Goal: Transaction & Acquisition: Download file/media

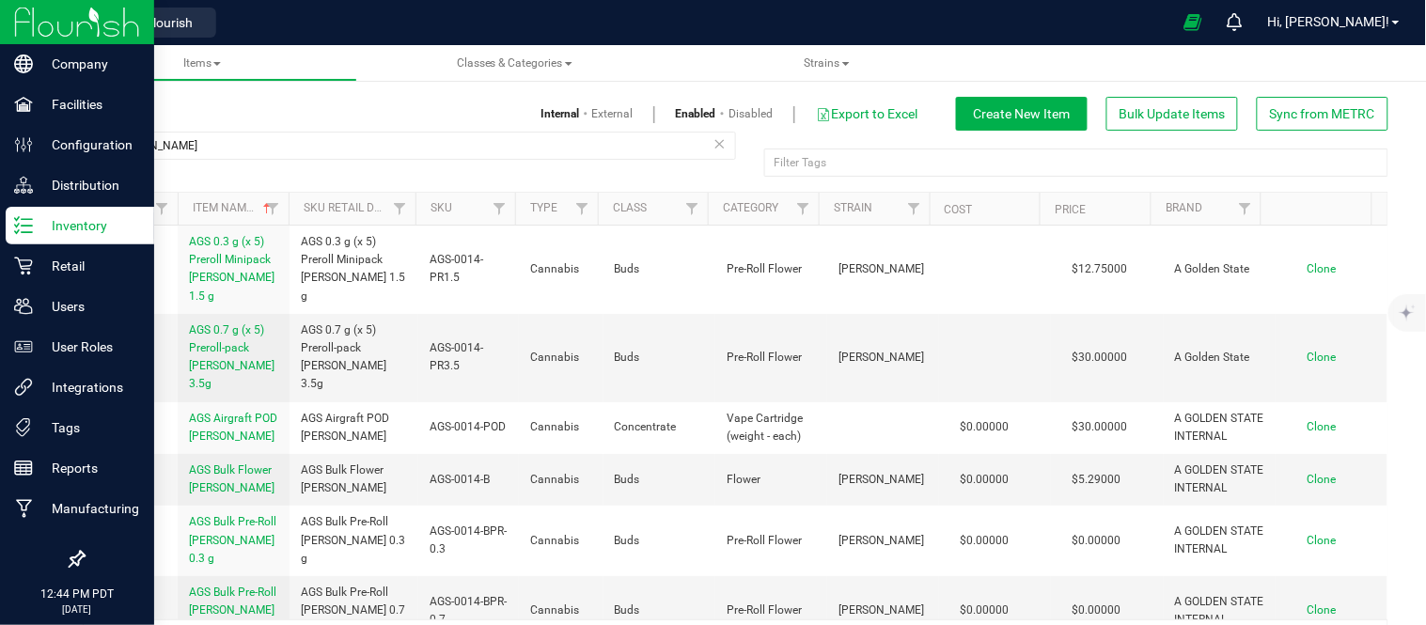
click at [127, 23] on img at bounding box center [77, 22] width 126 height 44
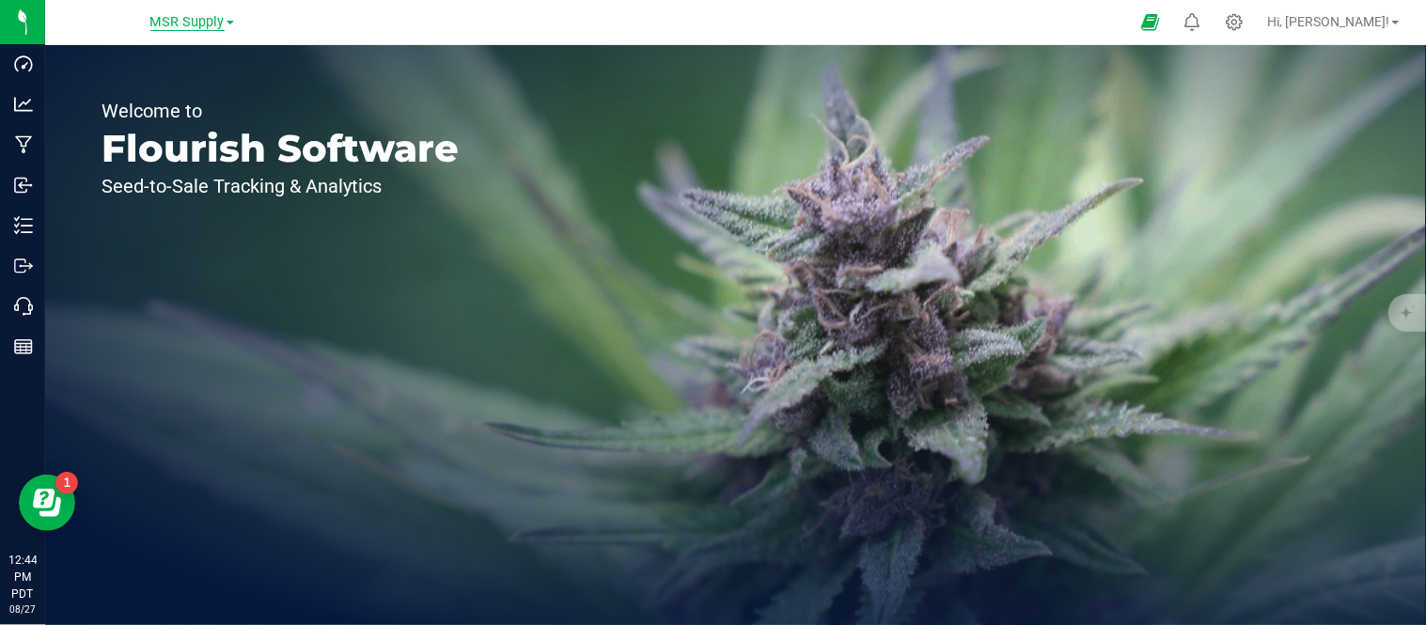
click at [223, 22] on span "MSR Supply" at bounding box center [187, 22] width 74 height 17
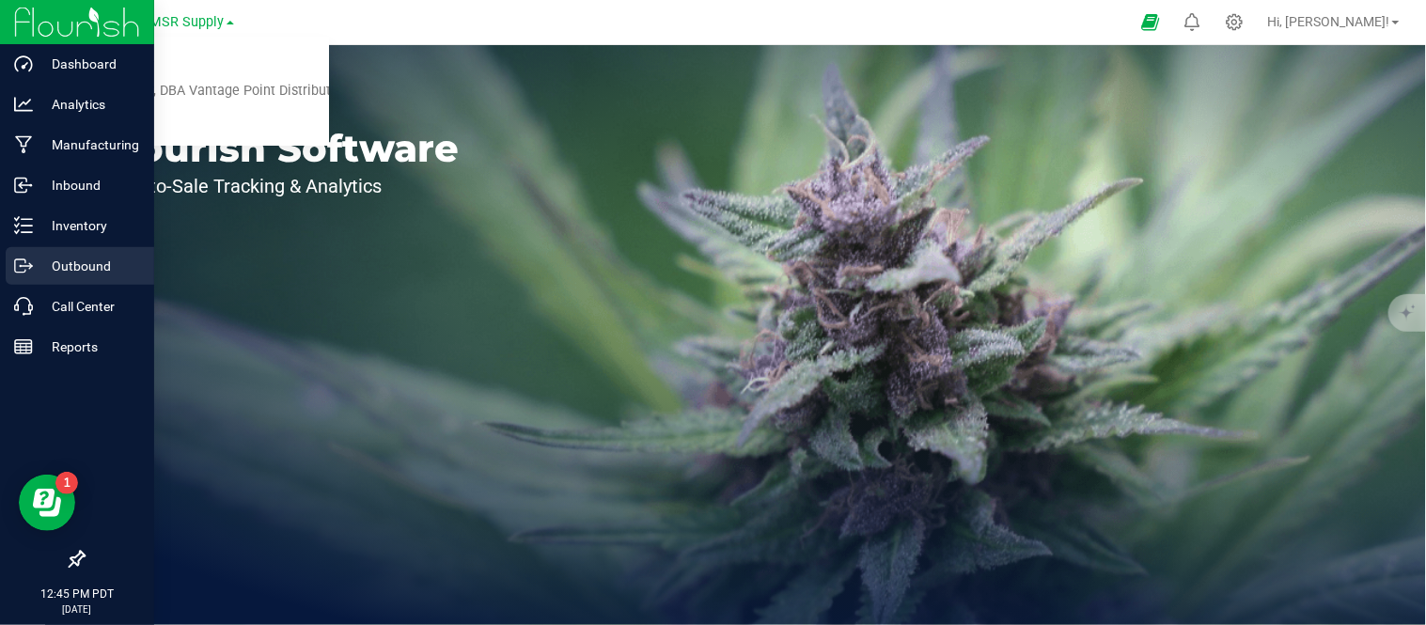
click at [19, 274] on icon at bounding box center [23, 266] width 19 height 19
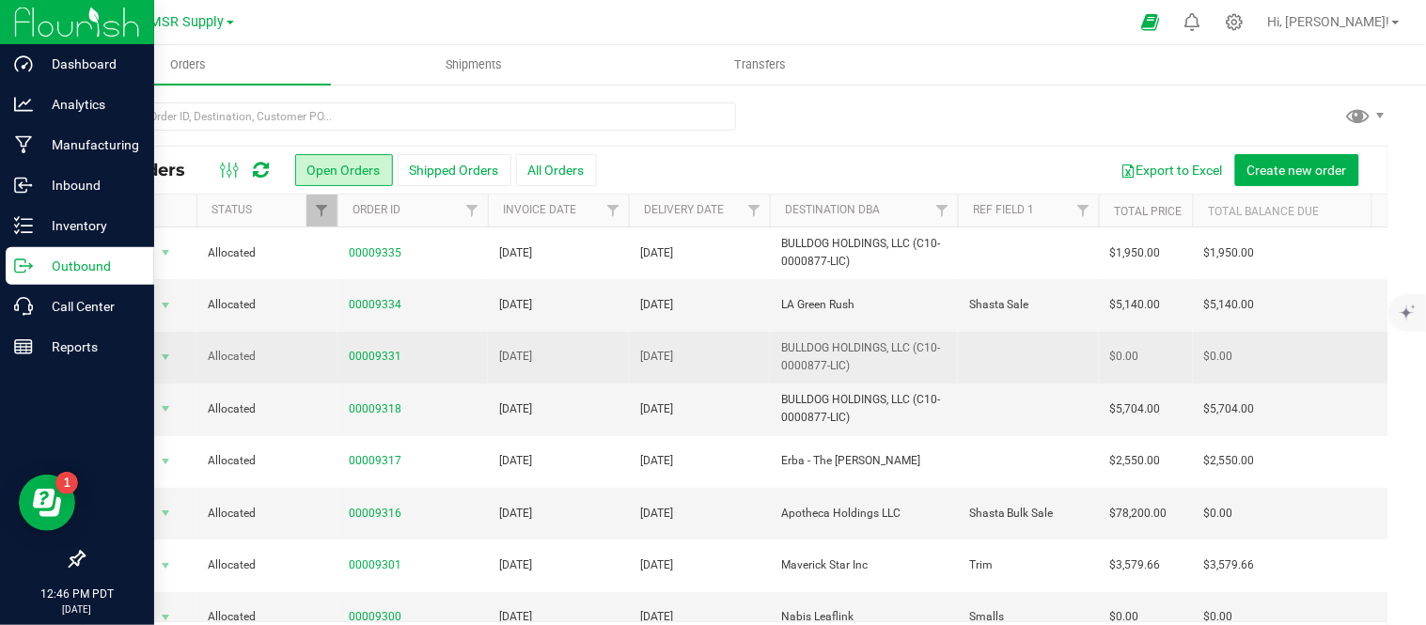
scroll to position [129, 0]
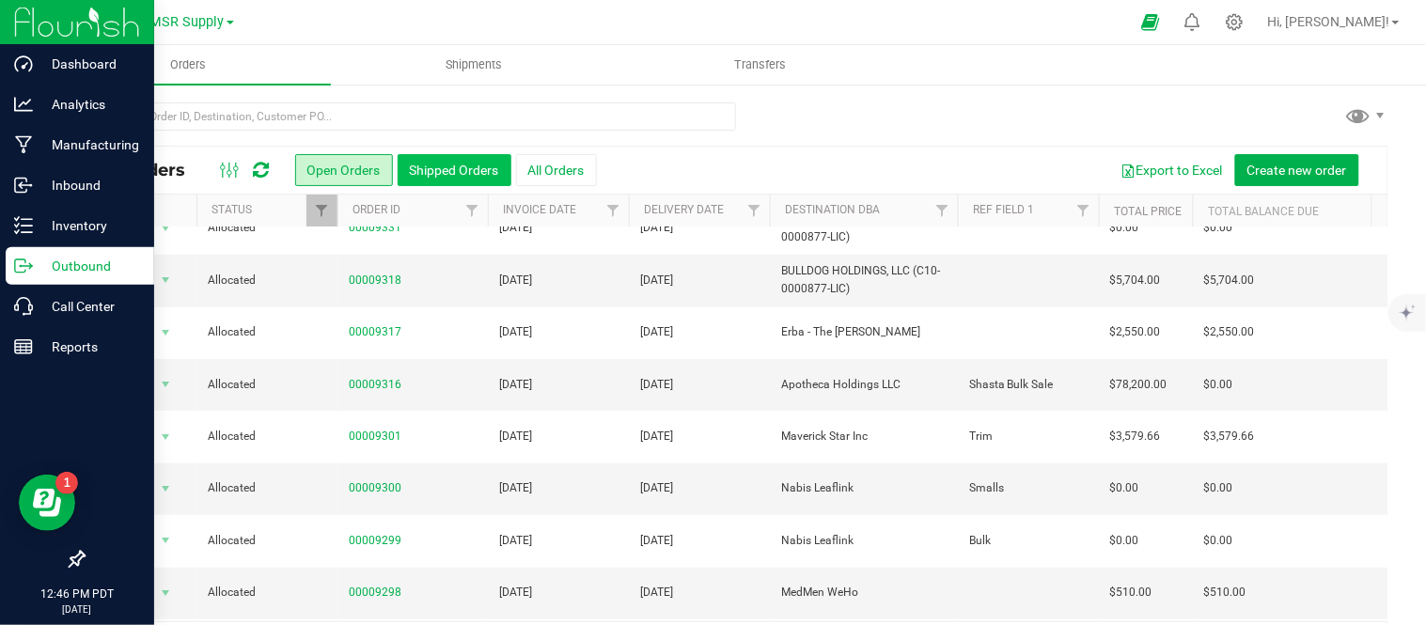
click at [472, 164] on button "Shipped Orders" at bounding box center [455, 170] width 114 height 32
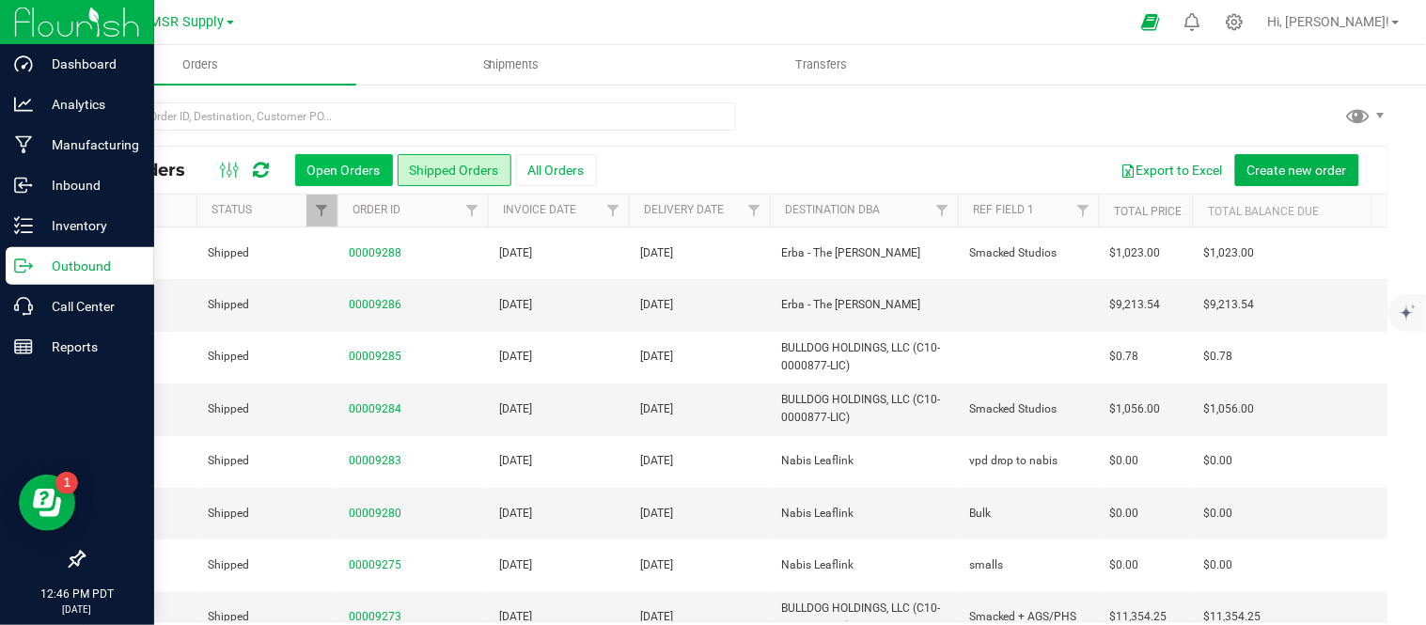
click at [336, 165] on button "Open Orders" at bounding box center [344, 170] width 98 height 32
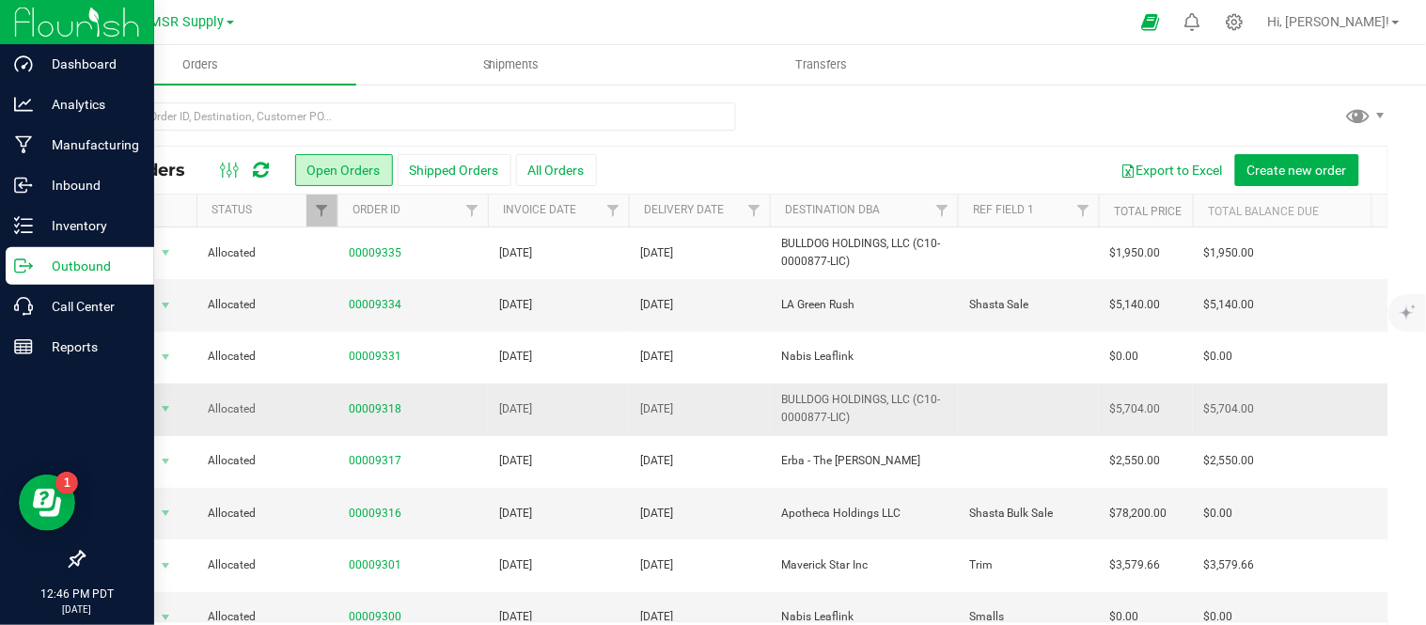
scroll to position [116, 0]
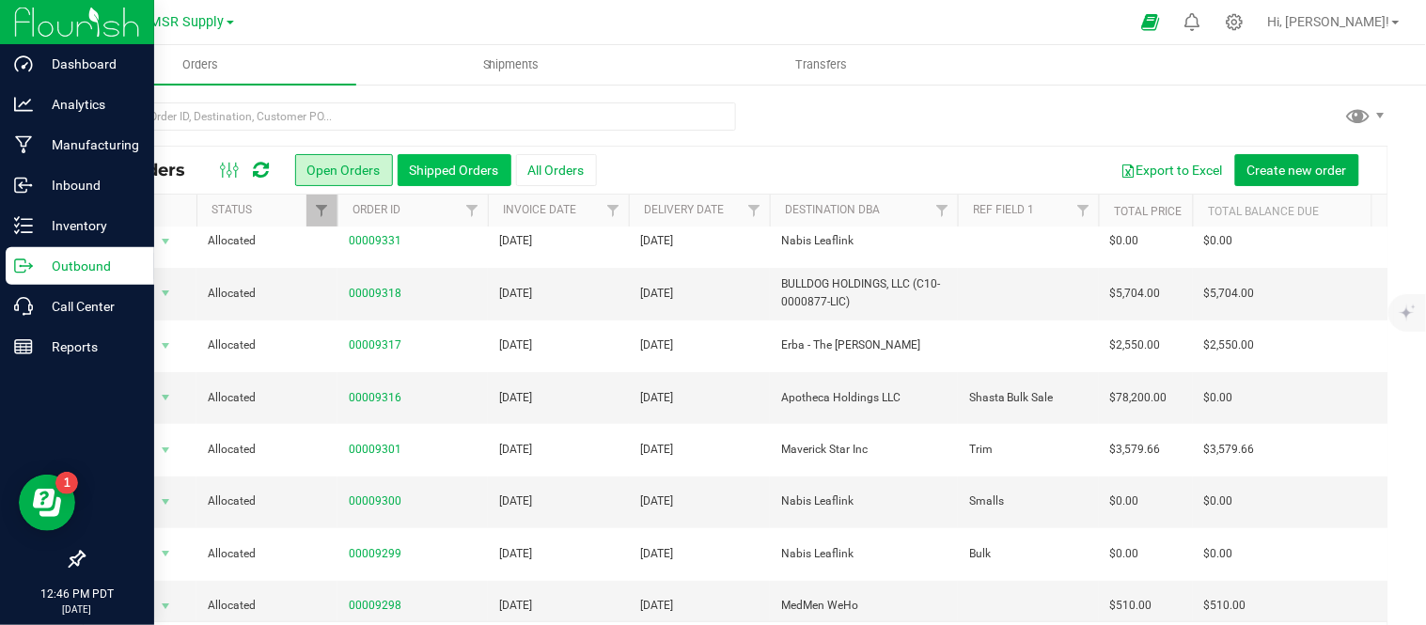
click at [440, 162] on button "Shipped Orders" at bounding box center [455, 170] width 114 height 32
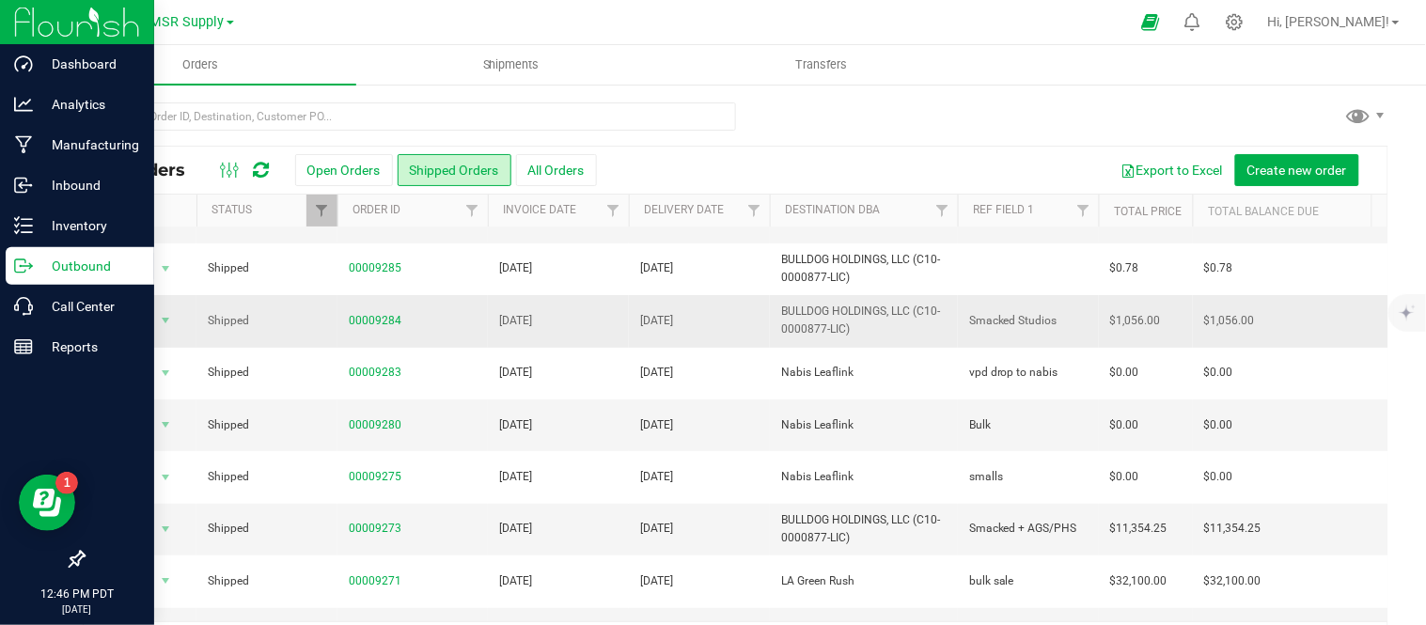
scroll to position [94, 0]
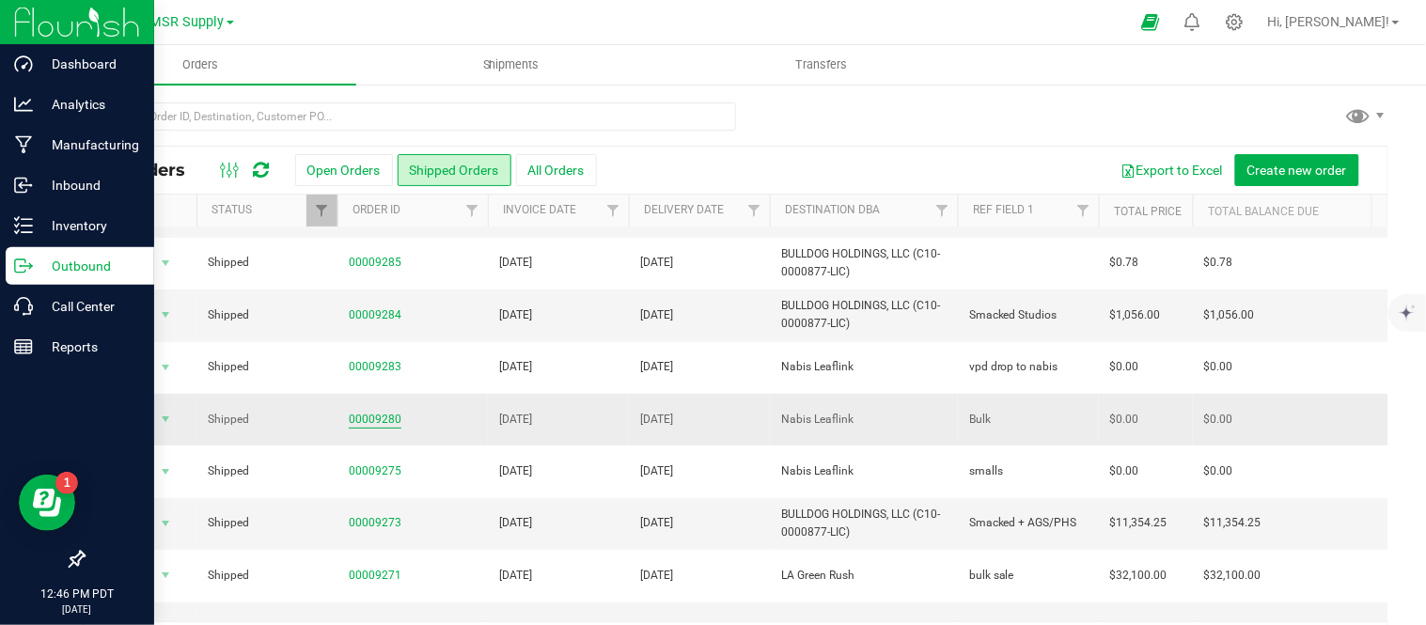
click at [374, 420] on link "00009280" at bounding box center [375, 420] width 53 height 18
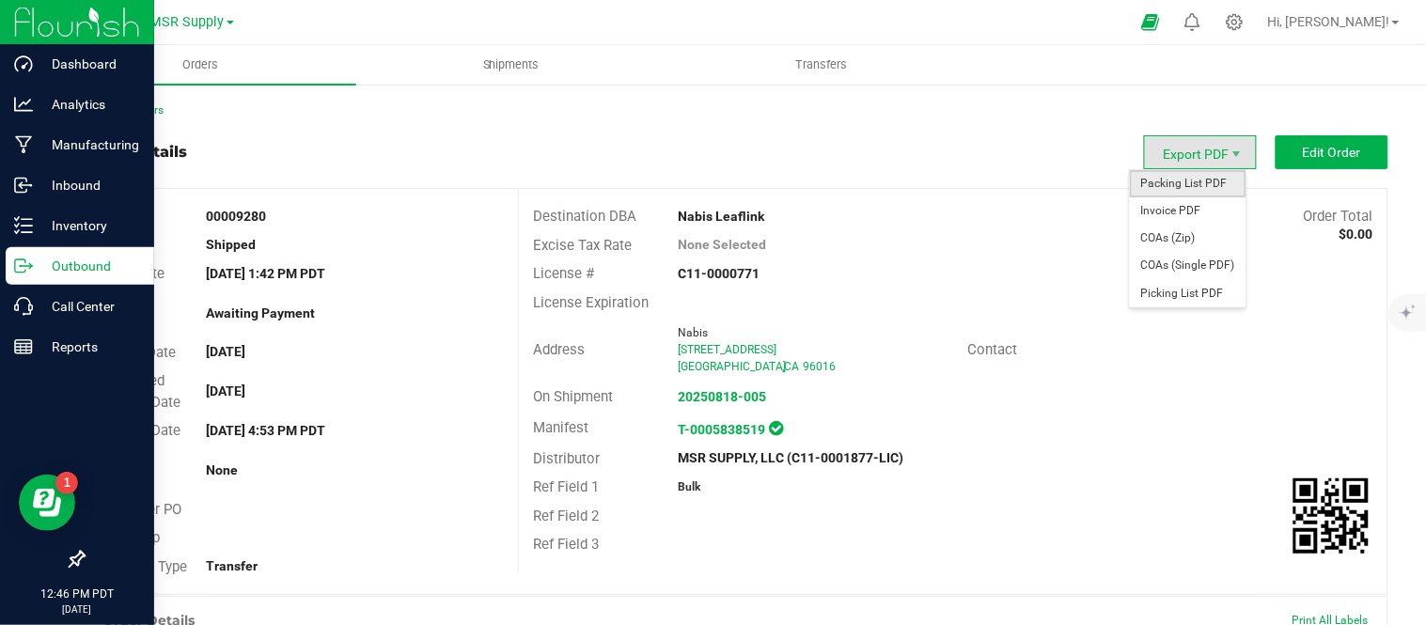
click at [1159, 185] on span "Packing List PDF" at bounding box center [1188, 183] width 117 height 27
